Goal: Transaction & Acquisition: Purchase product/service

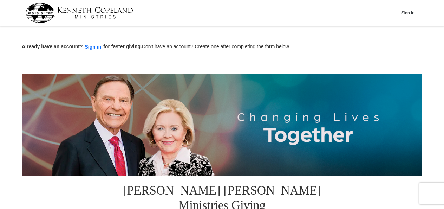
click at [435, 25] on div "Sign In" at bounding box center [222, 13] width 444 height 26
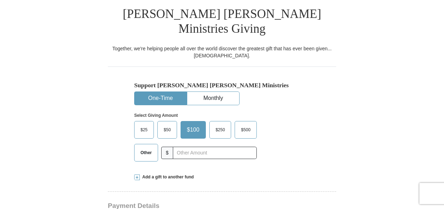
scroll to position [229, 0]
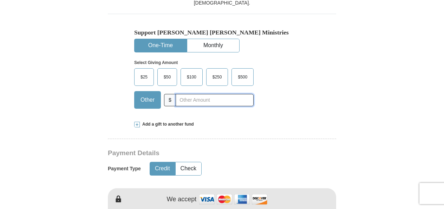
click at [204, 94] on input "text" at bounding box center [215, 100] width 78 height 12
type input "5.00"
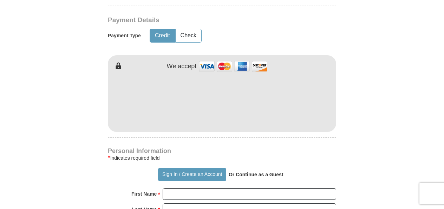
scroll to position [363, 0]
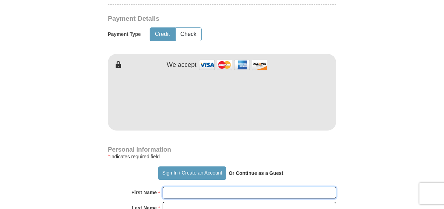
click at [241, 186] on input "First Name *" at bounding box center [249, 192] width 173 height 12
type input "[PERSON_NAME]"
type input "[EMAIL_ADDRESS][DOMAIN_NAME]"
type input "[STREET_ADDRESS]"
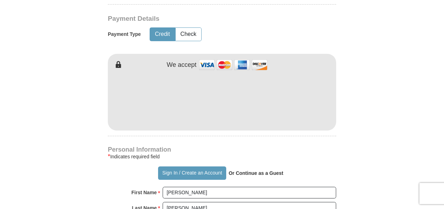
type input "Carrollton"
select select "GA"
type input "30117"
type input "6783266358"
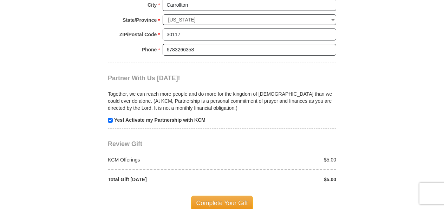
scroll to position [663, 0]
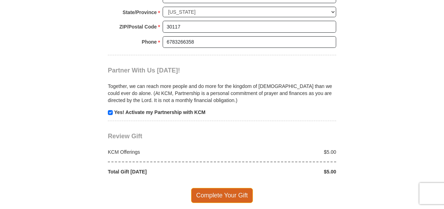
click at [234, 188] on span "Complete Your Gift" at bounding box center [222, 195] width 62 height 15
